Goal: Task Accomplishment & Management: Manage account settings

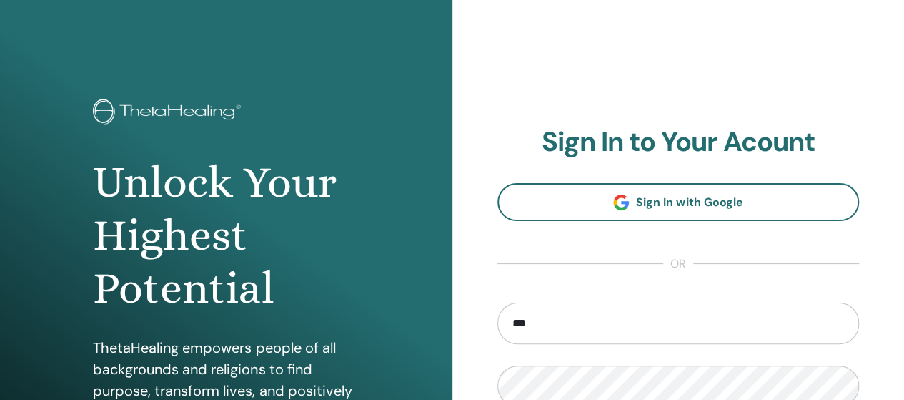
type input "**********"
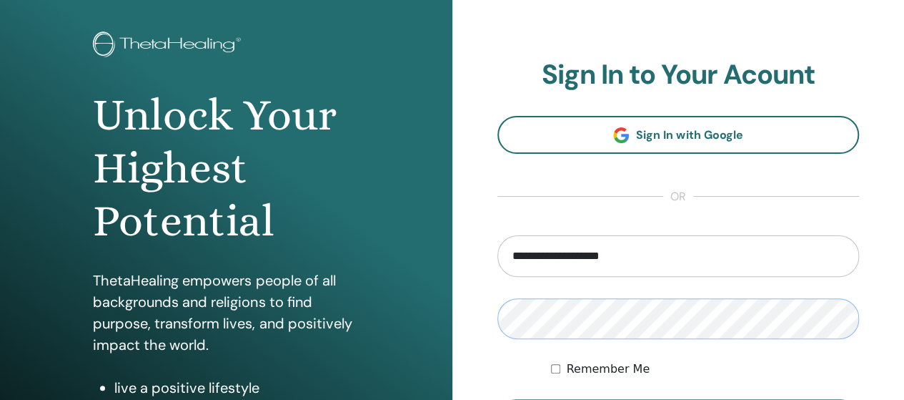
scroll to position [148, 0]
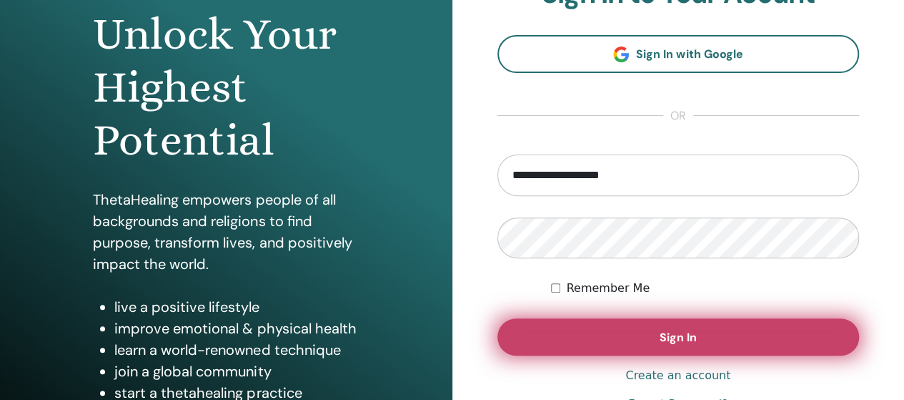
click at [758, 344] on button "Sign In" at bounding box center [679, 336] width 362 height 37
